Goal: Book appointment/travel/reservation

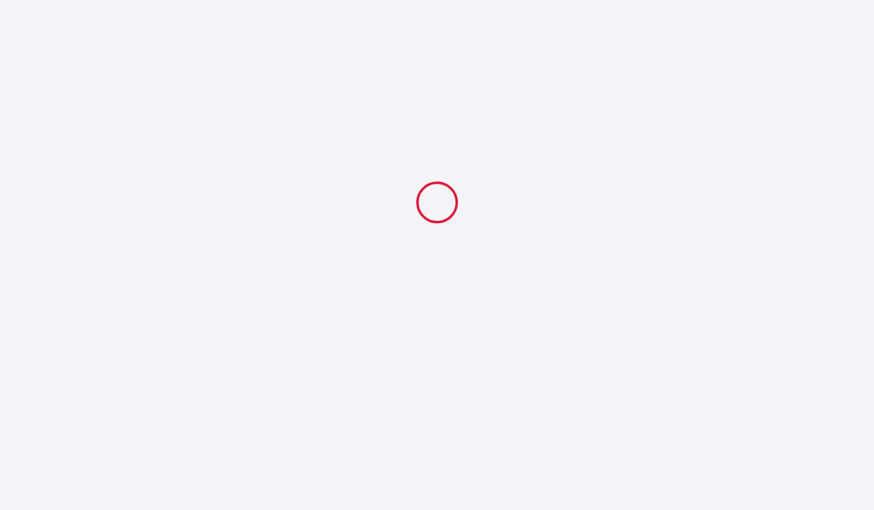
select select
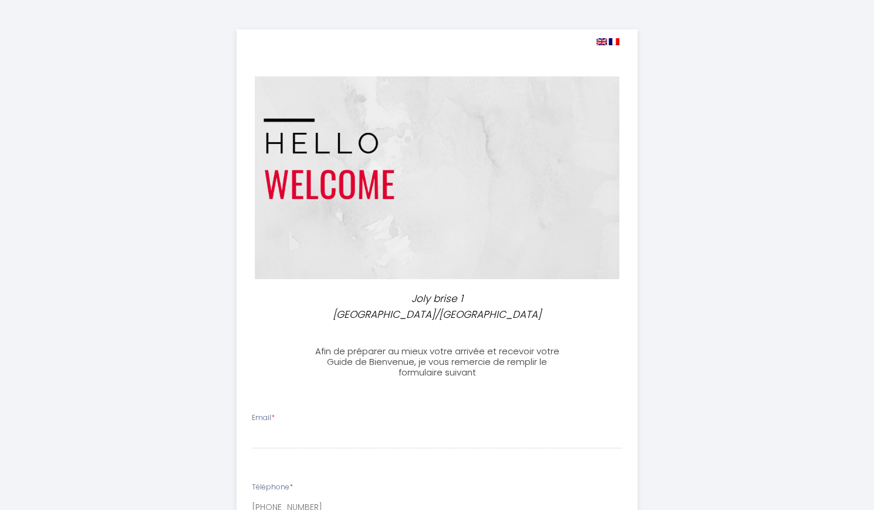
scroll to position [117, 0]
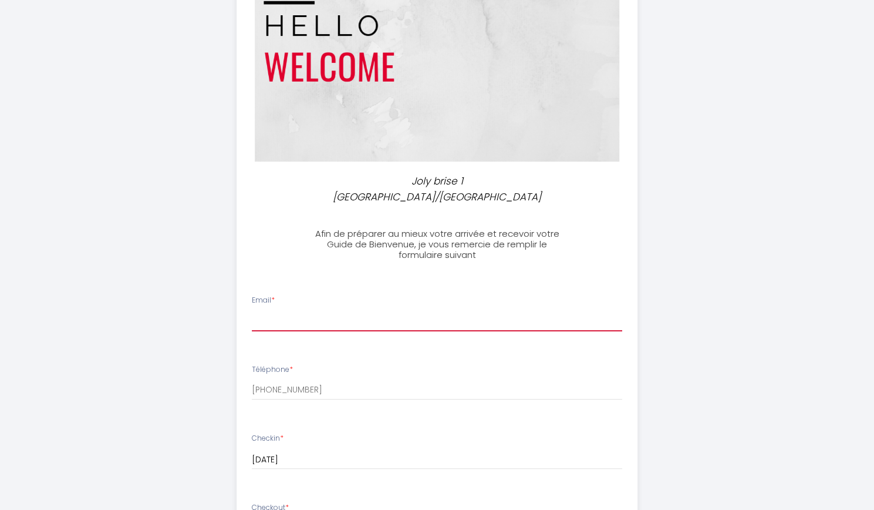
click at [304, 310] on input "Email *" at bounding box center [437, 320] width 371 height 21
type input "[EMAIL_ADDRESS][DOMAIN_NAME]"
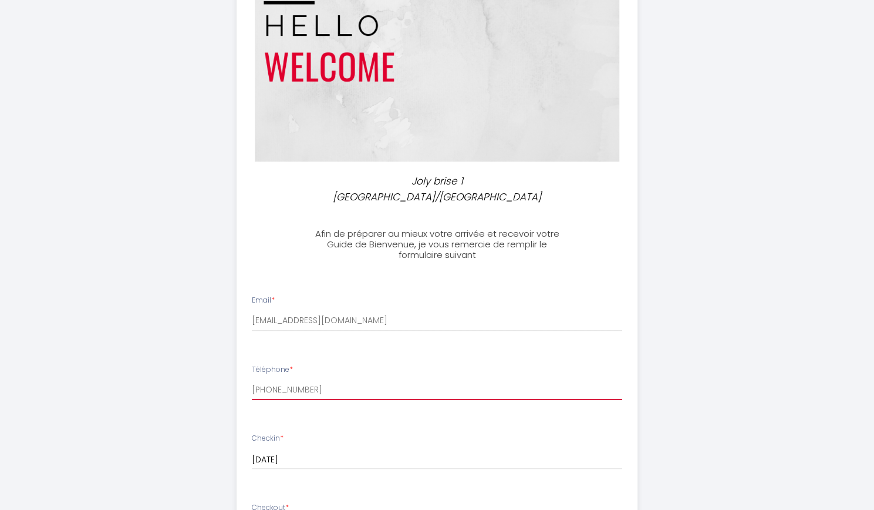
click at [359, 379] on input "[PHONE_NUMBER]" at bounding box center [437, 389] width 371 height 21
drag, startPoint x: 359, startPoint y: 374, endPoint x: 237, endPoint y: 374, distance: 122.2
click at [237, 374] on li "Téléphone * [PHONE_NUMBER]" at bounding box center [437, 388] width 400 height 62
type input "0671756596"
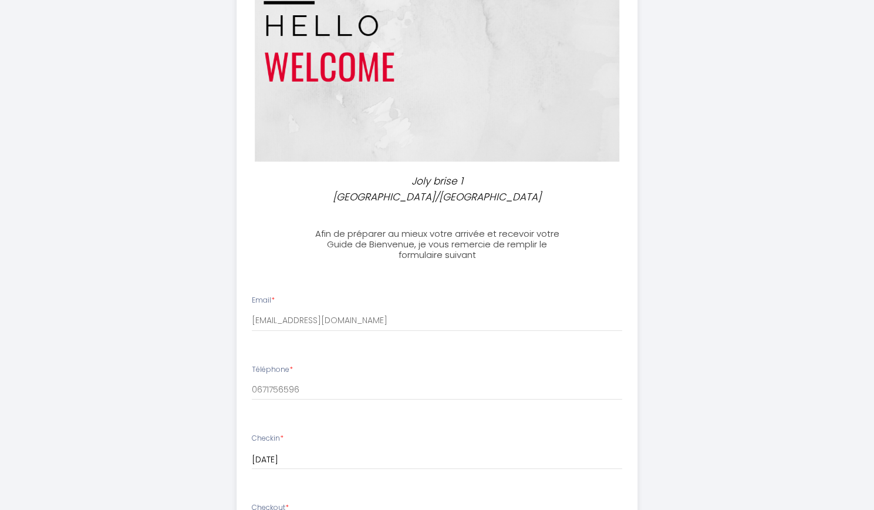
click at [369, 452] on input "[DATE]" at bounding box center [437, 459] width 371 height 15
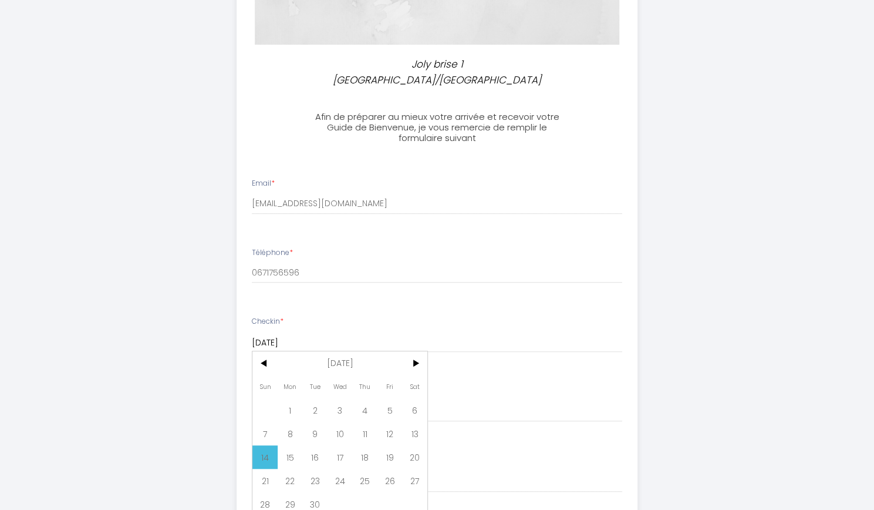
scroll to position [235, 0]
click at [419, 351] on span ">" at bounding box center [415, 362] width 25 height 23
click at [365, 445] on span "16" at bounding box center [364, 456] width 25 height 23
type input "[DATE]"
click at [361, 404] on input "[DATE]" at bounding box center [437, 411] width 371 height 15
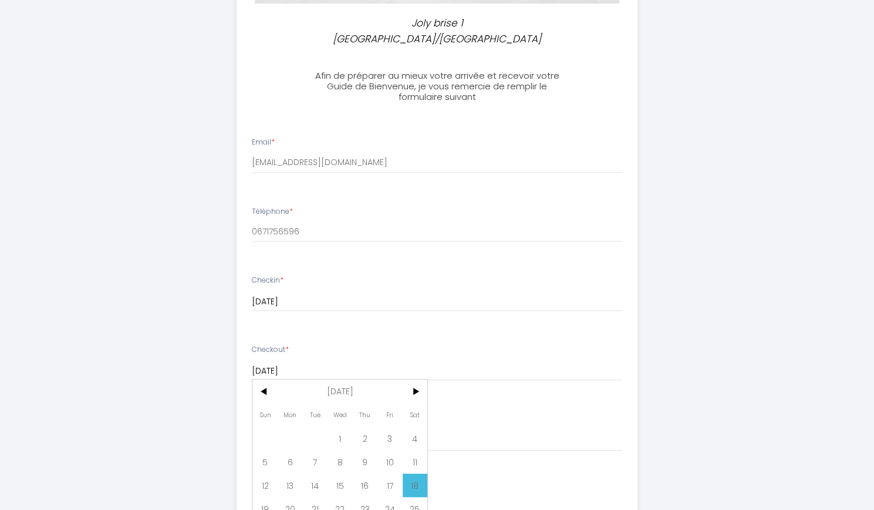
scroll to position [294, 0]
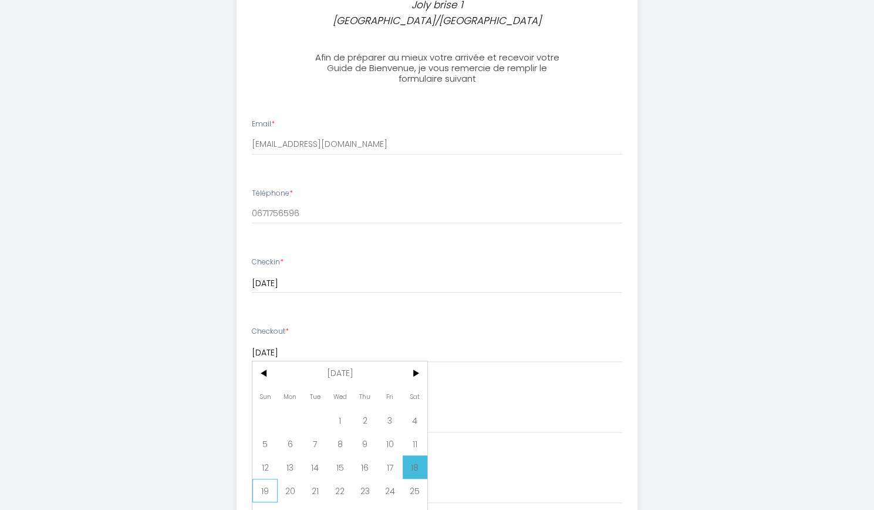
click at [270, 479] on span "19" at bounding box center [265, 490] width 25 height 23
type input "[DATE]"
select select
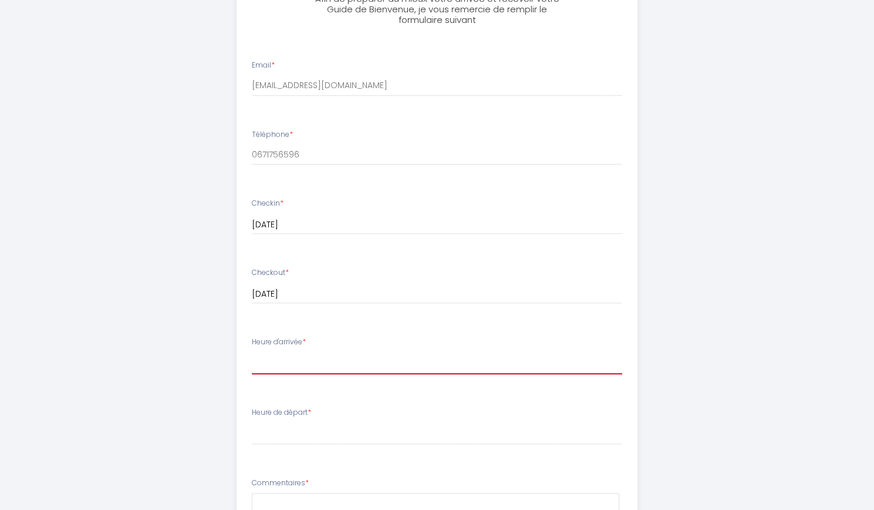
click at [349, 353] on select "15:00 15:30 16:00 16:30 17:00 17:30 18:00 18:30 19:00" at bounding box center [437, 363] width 371 height 22
select select "15:00"
click at [252, 352] on select "15:00 15:30 16:00 16:30 17:00 17:30 18:00 18:30 19:00" at bounding box center [437, 363] width 371 height 22
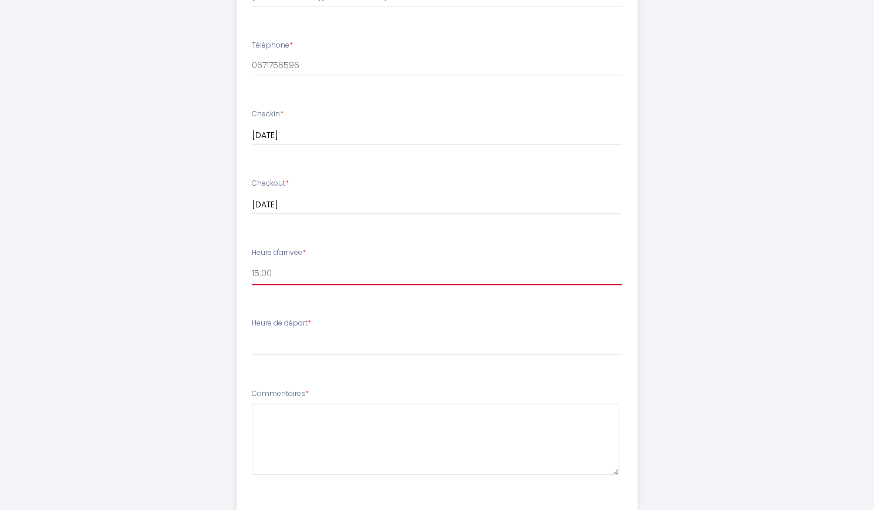
scroll to position [470, 0]
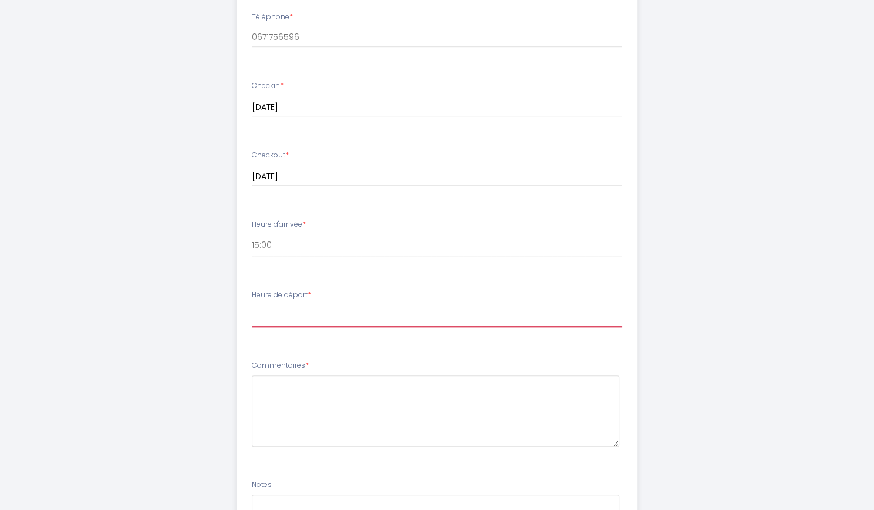
click at [328, 305] on select "00:00 00:30 01:00 01:30 02:00 02:30 03:00 03:30 04:00 04:30 05:00 05:30 06:00 0…" at bounding box center [437, 316] width 371 height 22
select select "11:00"
click at [252, 305] on select "00:00 00:30 01:00 01:30 02:00 02:30 03:00 03:30 04:00 04:30 05:00 05:30 06:00 0…" at bounding box center [437, 316] width 371 height 22
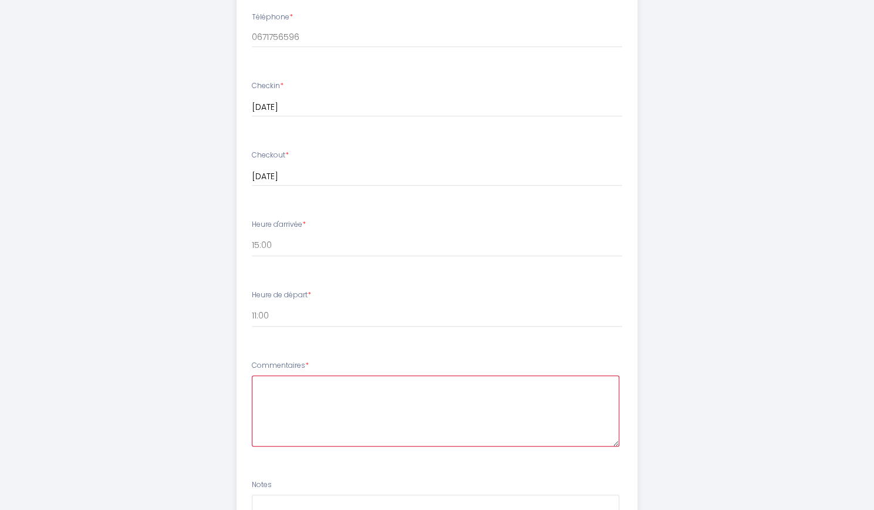
click at [339, 381] on textarea at bounding box center [436, 410] width 368 height 71
type textarea "l"
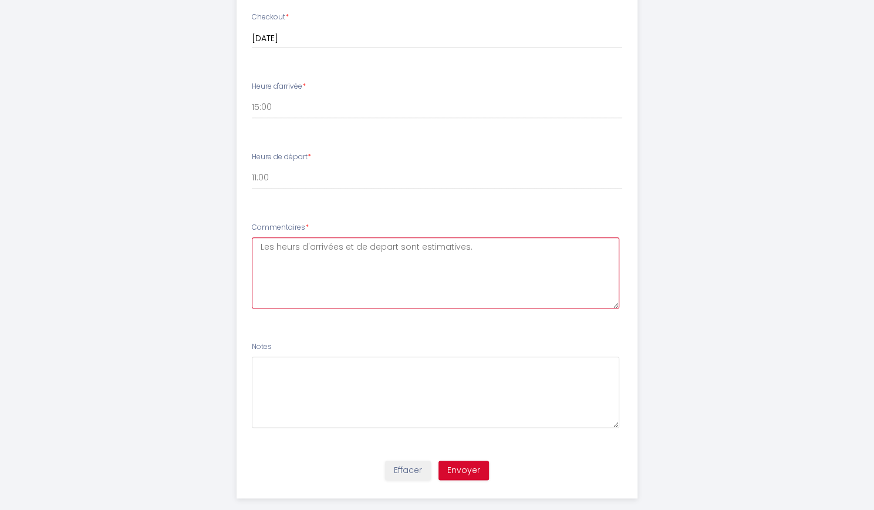
scroll to position [608, 0]
type textarea "Les heurs d'arrivées et de depart sont estimatives."
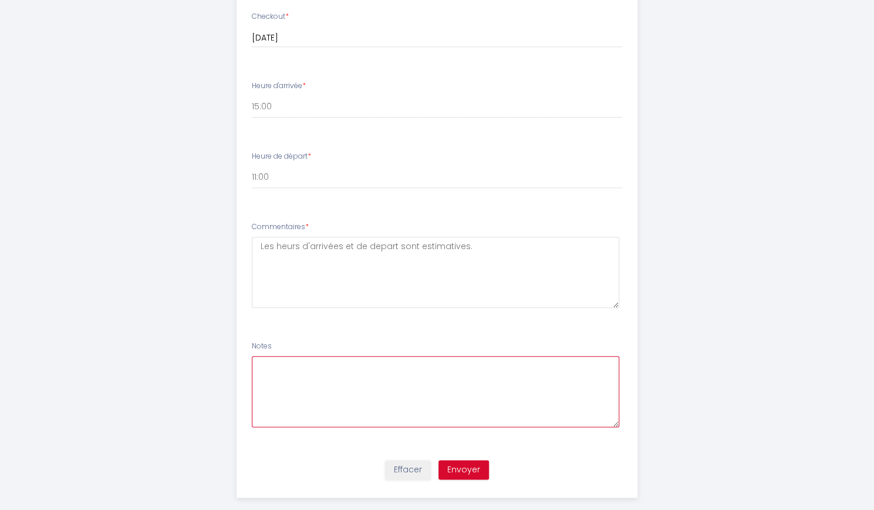
click at [433, 368] on textarea at bounding box center [436, 391] width 368 height 71
type textarea "M"
type textarea "N"
type textarea "Parking pour la voiture de location"
click at [466, 460] on button "Envoyer" at bounding box center [464, 470] width 51 height 20
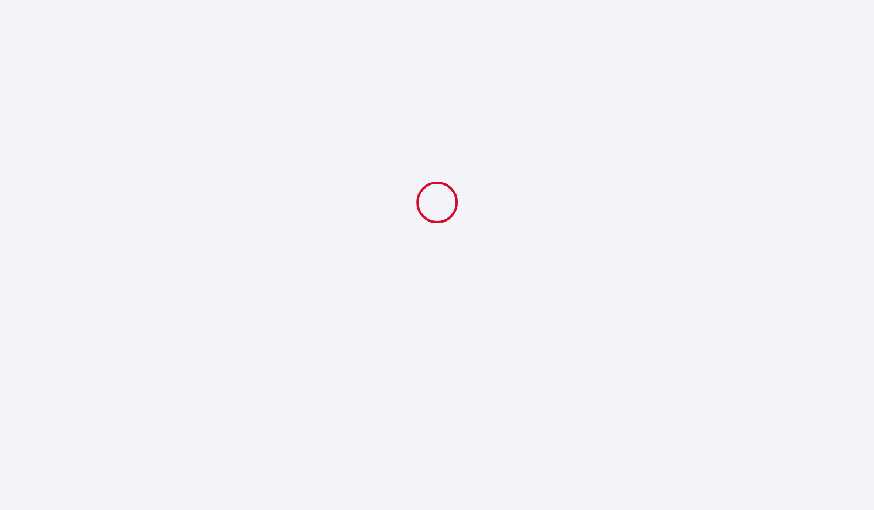
scroll to position [0, 0]
select select "11:00"
